Goal: Check status

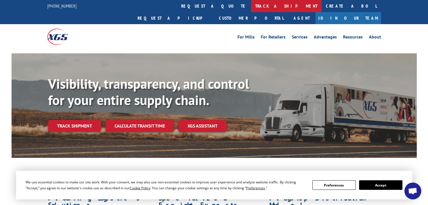
click at [251, 3] on link "track a shipment" at bounding box center [286, 6] width 71 height 12
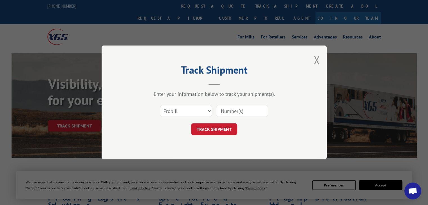
click at [239, 112] on input at bounding box center [242, 111] width 52 height 12
paste input "17501654"
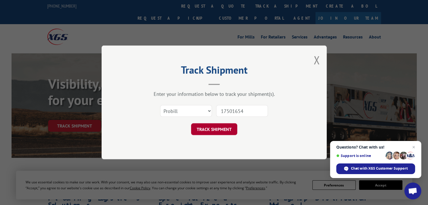
type input "17501654"
click at [225, 129] on button "TRACK SHIPMENT" at bounding box center [214, 130] width 46 height 12
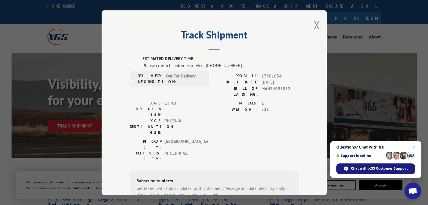
click at [358, 169] on span "Chat with XGS Customer Support" at bounding box center [379, 168] width 57 height 5
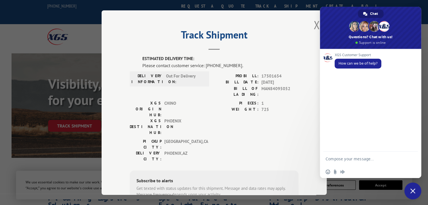
click at [353, 161] on textarea "Compose your message..." at bounding box center [364, 159] width 79 height 14
type textarea "17501654 delivery status"
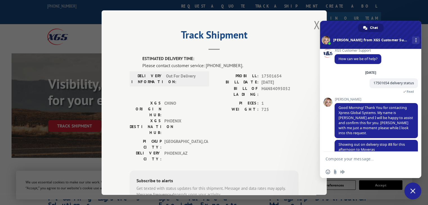
scroll to position [10, 0]
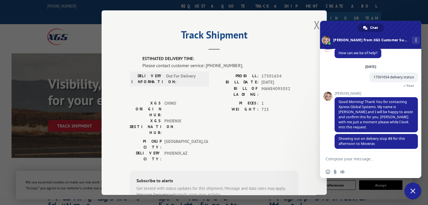
click at [354, 157] on textarea "Compose your message..." at bounding box center [364, 159] width 79 height 14
type textarea "s"
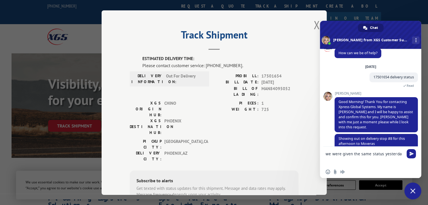
type textarea "we were given the same status [DATE]"
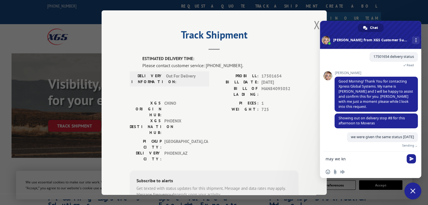
scroll to position [24, 0]
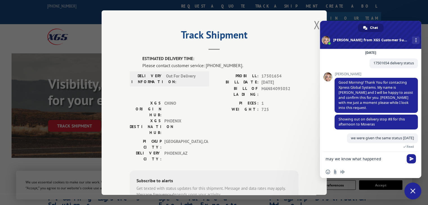
type textarea "may we know what happened?"
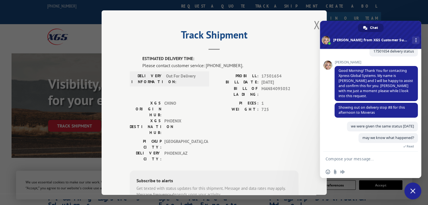
scroll to position [48, 0]
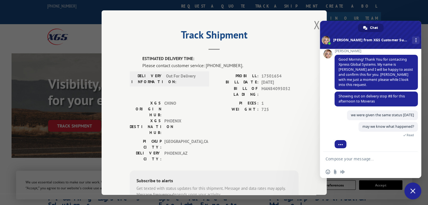
click at [281, 56] on label "ESTIMATED DELIVERY TIME:" at bounding box center [220, 59] width 156 height 6
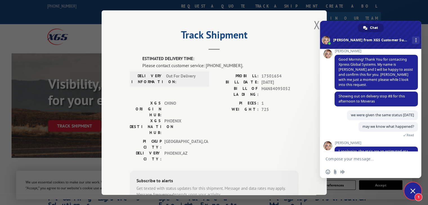
scroll to position [77, 0]
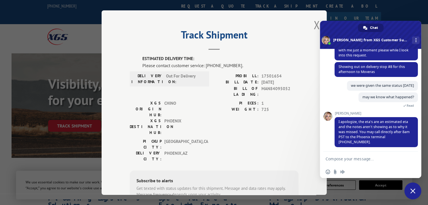
click at [282, 138] on div "[GEOGRAPHIC_DATA]: [GEOGRAPHIC_DATA] , [GEOGRAPHIC_DATA]: [GEOGRAPHIC_DATA] , […" at bounding box center [214, 151] width 169 height 26
click at [348, 159] on textarea "Compose your message..." at bounding box center [364, 159] width 79 height 14
type textarea "thank you"
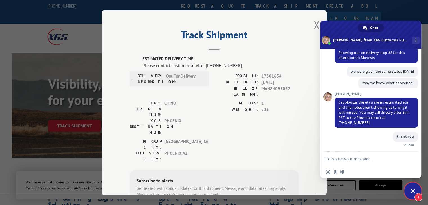
scroll to position [149, 0]
